Goal: Task Accomplishment & Management: Manage account settings

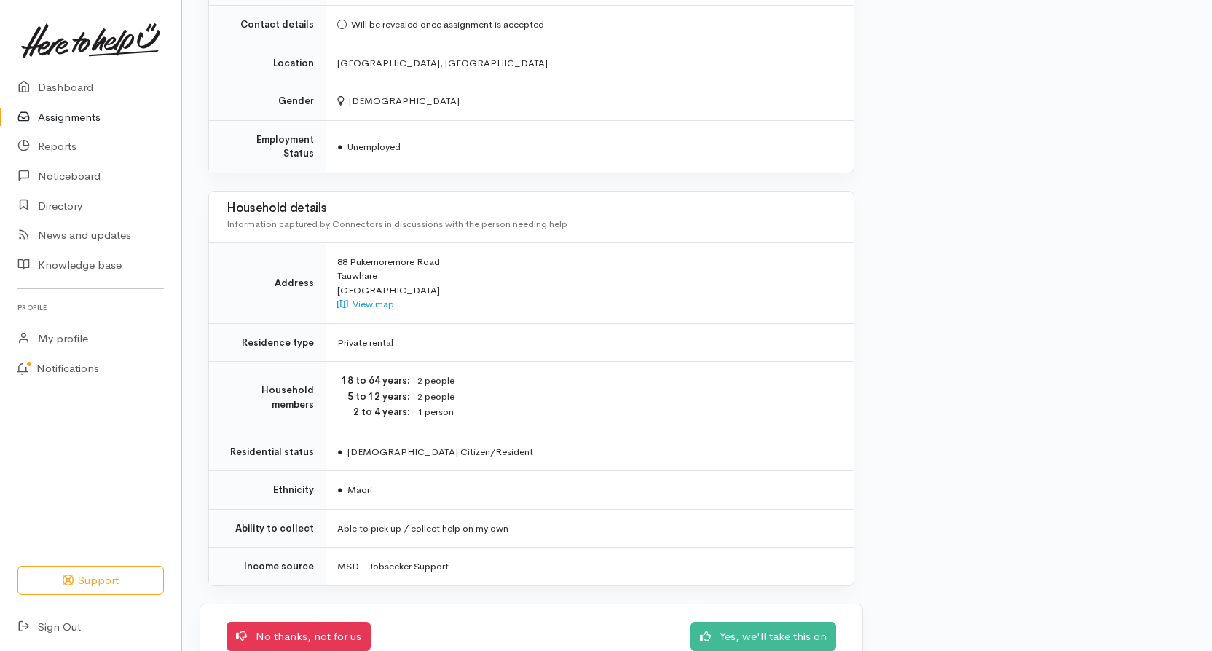
scroll to position [1024, 0]
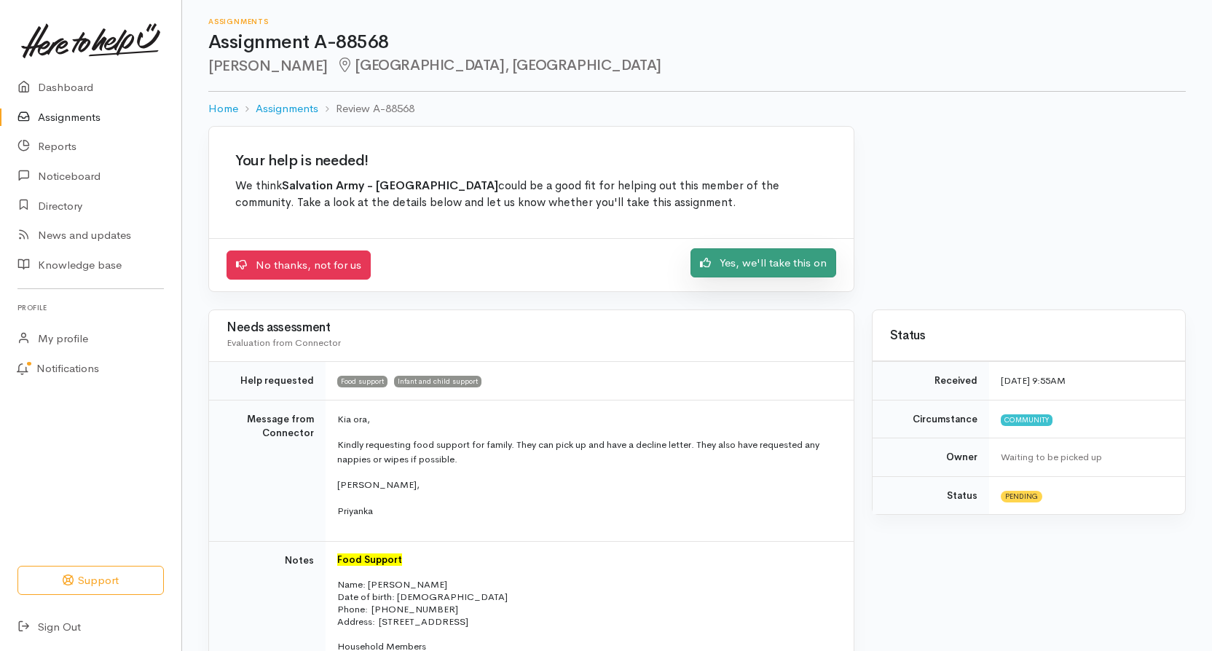
click at [728, 272] on link "Yes, we'll take this on" at bounding box center [764, 263] width 146 height 30
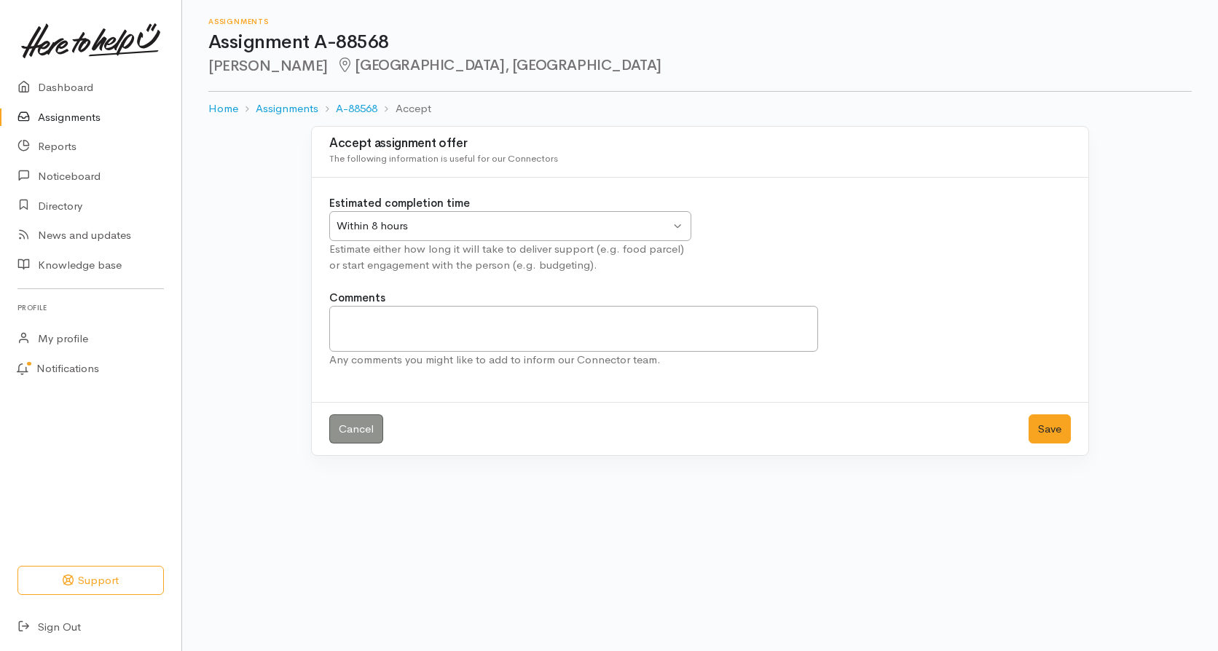
click at [678, 225] on div "Within 8 hours Within 8 hours" at bounding box center [510, 226] width 362 height 30
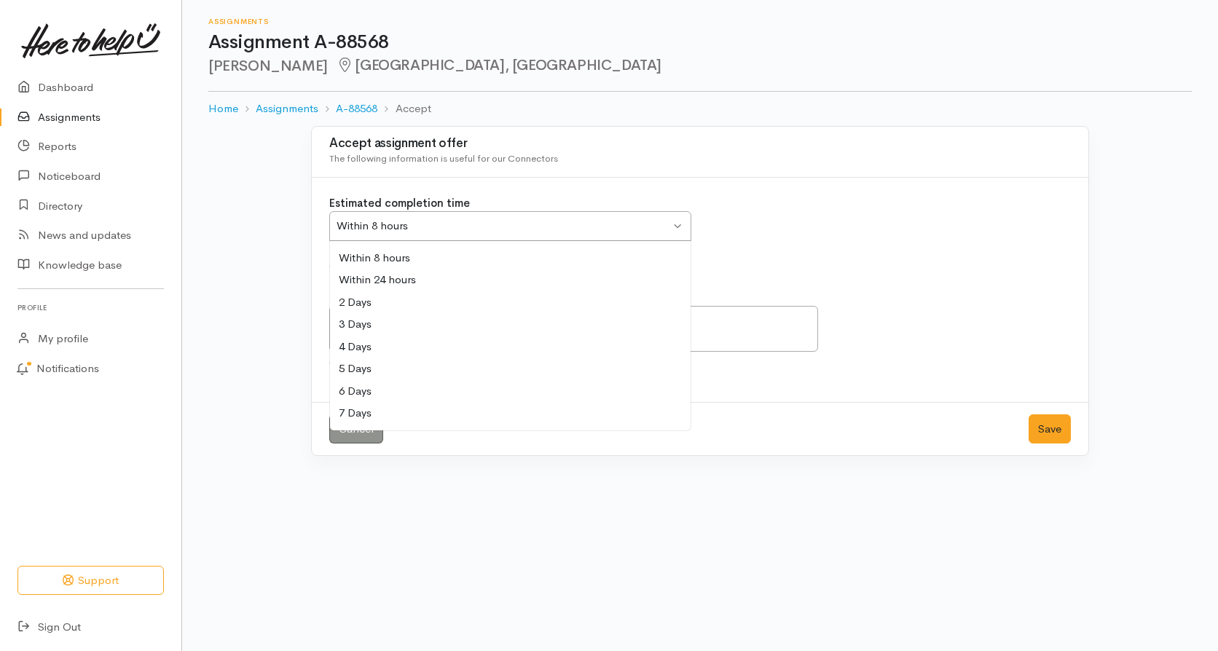
click at [678, 225] on div "Within 8 hours Within 8 hours" at bounding box center [510, 226] width 362 height 30
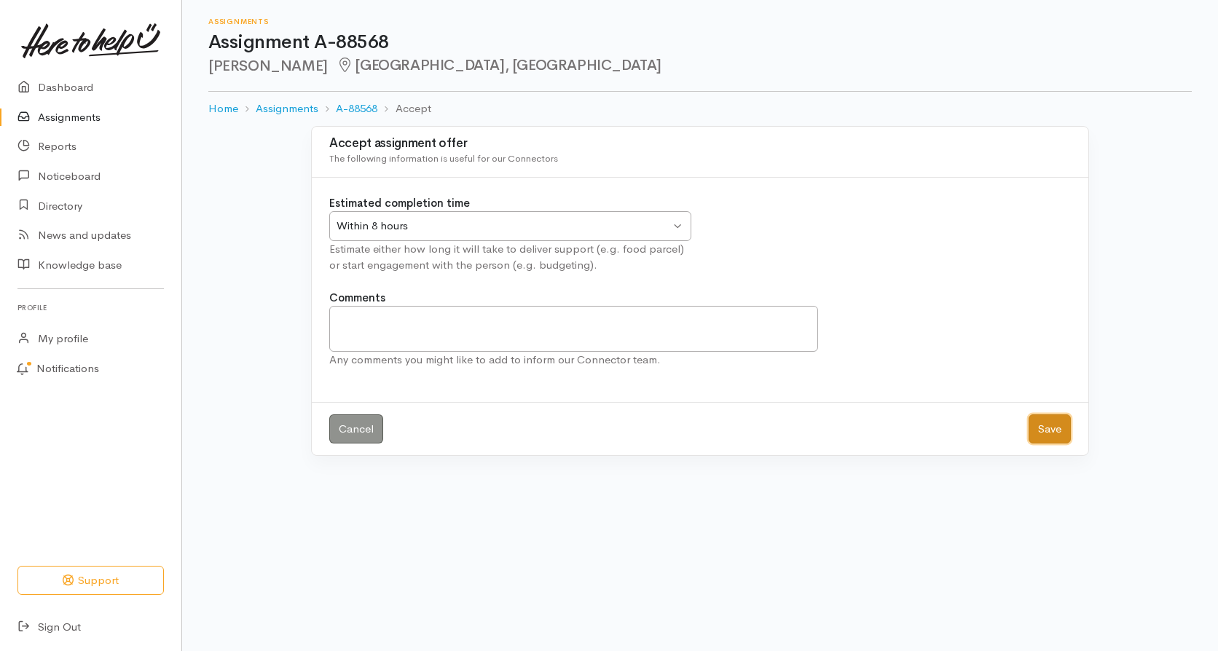
click at [1045, 422] on button "Save" at bounding box center [1050, 430] width 42 height 30
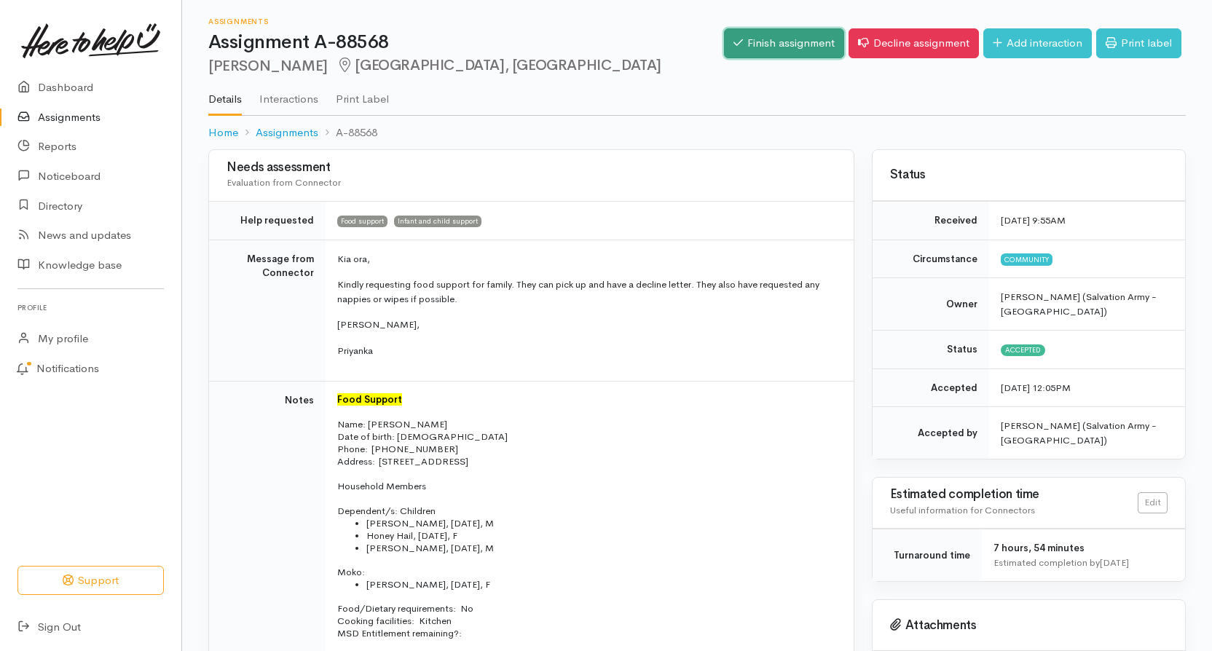
click at [787, 44] on link "Finish assignment" at bounding box center [784, 43] width 120 height 30
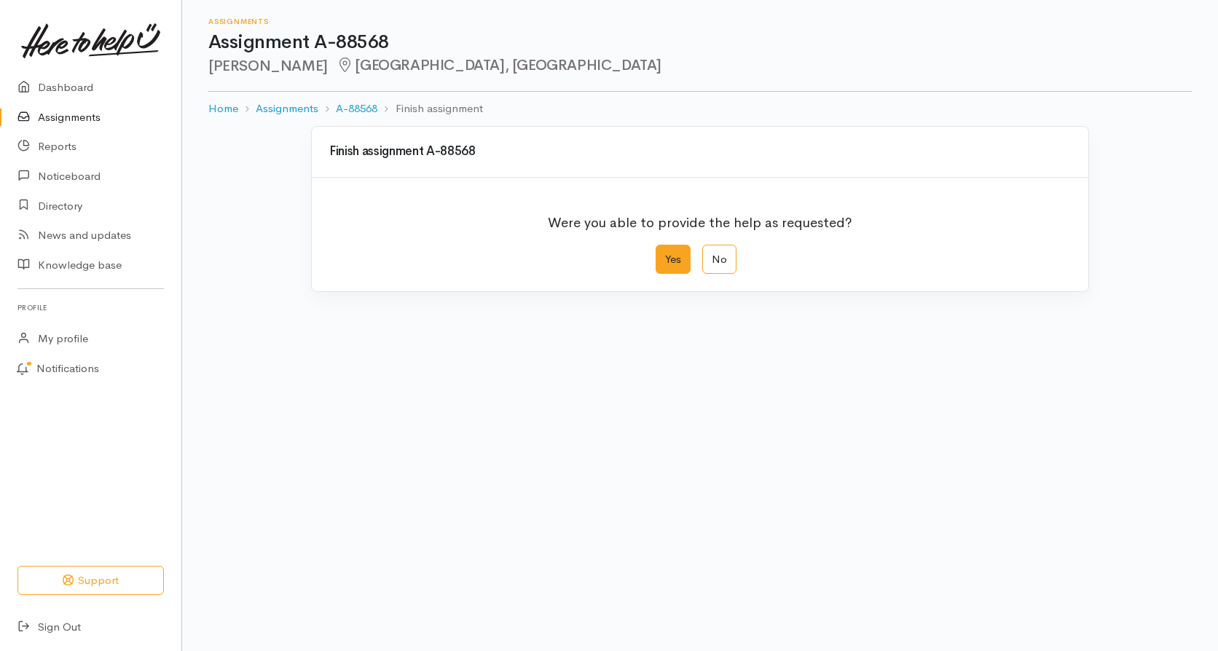
click at [656, 263] on label "Yes" at bounding box center [673, 260] width 35 height 30
click at [656, 254] on input "Yes" at bounding box center [660, 249] width 9 height 9
radio input "true"
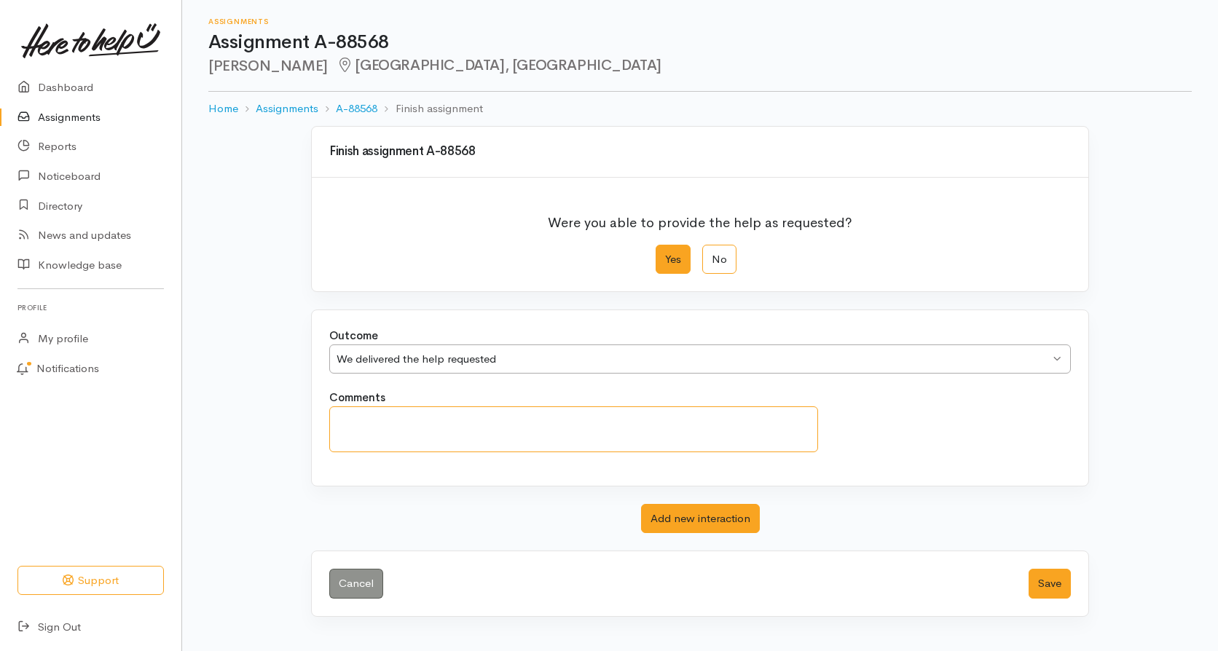
click at [406, 425] on textarea "Comments" at bounding box center [573, 430] width 489 height 46
type textarea "Has come in for her food parcel"
drag, startPoint x: 660, startPoint y: 254, endPoint x: 667, endPoint y: 269, distance: 16.3
click at [663, 262] on label "Yes" at bounding box center [673, 260] width 35 height 30
click at [663, 254] on input "Yes" at bounding box center [660, 249] width 9 height 9
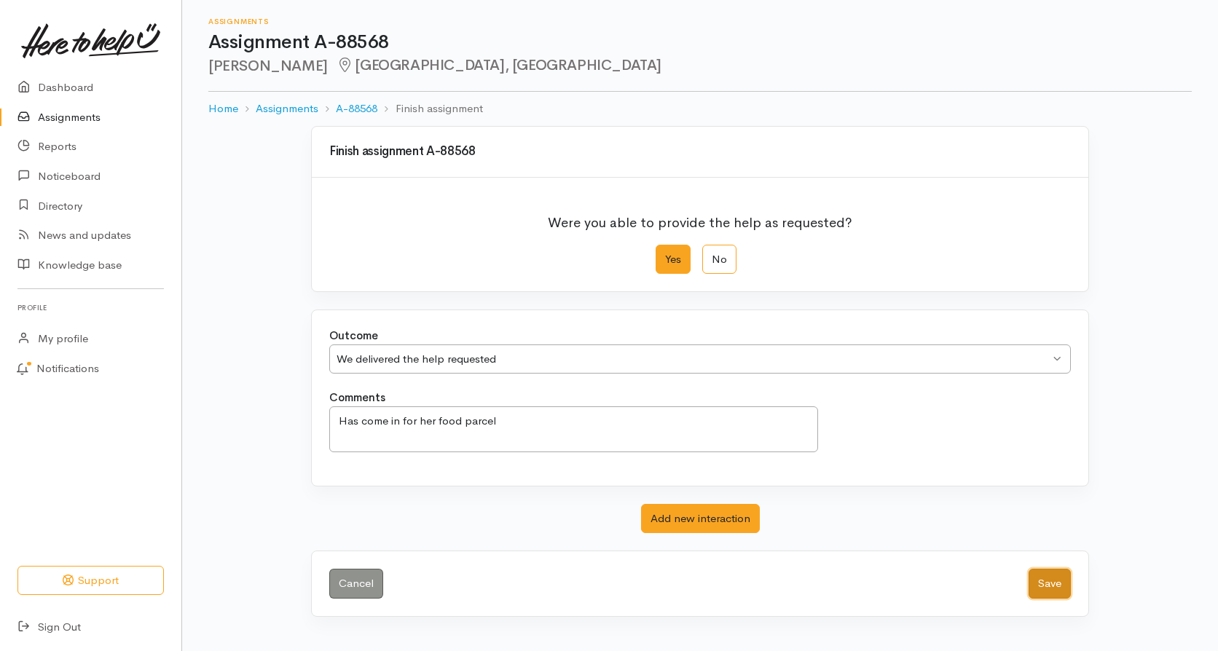
click at [1042, 584] on button "Save" at bounding box center [1050, 584] width 42 height 30
